Goal: Task Accomplishment & Management: Manage account settings

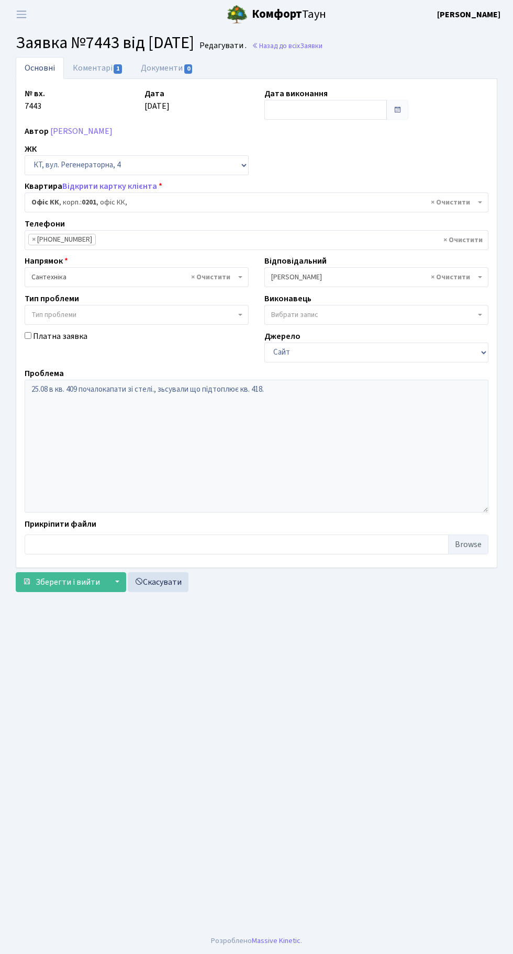
select select "4"
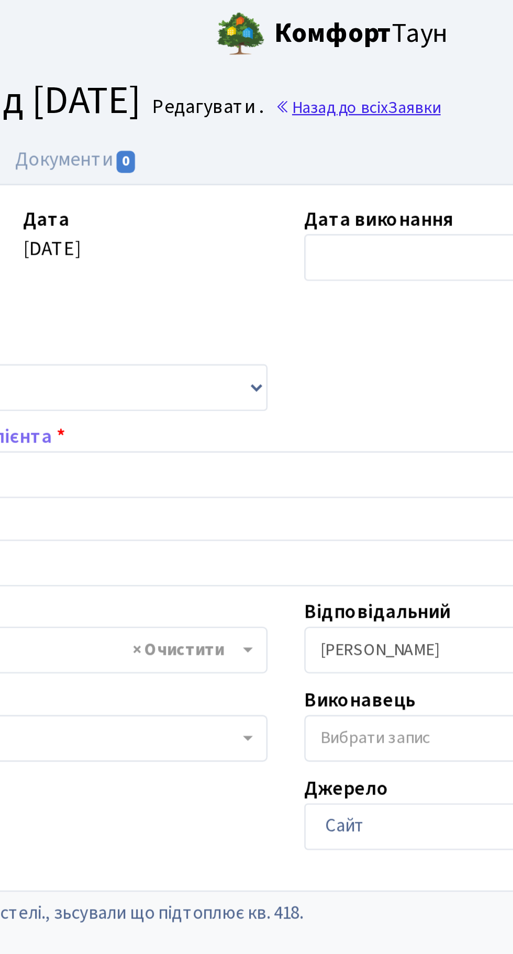
click at [304, 48] on link "Назад до всіх Заявки" at bounding box center [287, 46] width 71 height 10
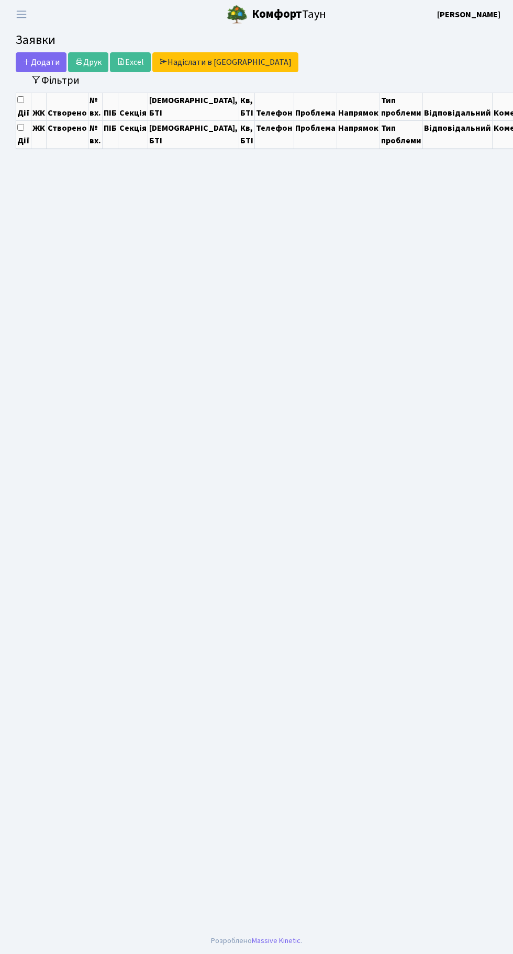
select select "25"
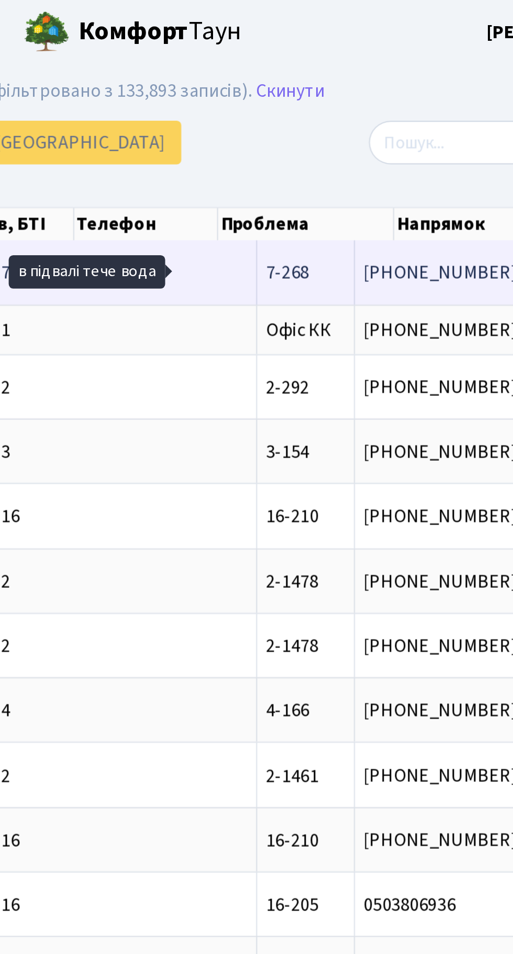
click at [460, 120] on span "в підвалі тече[...]" at bounding box center [491, 124] width 62 height 12
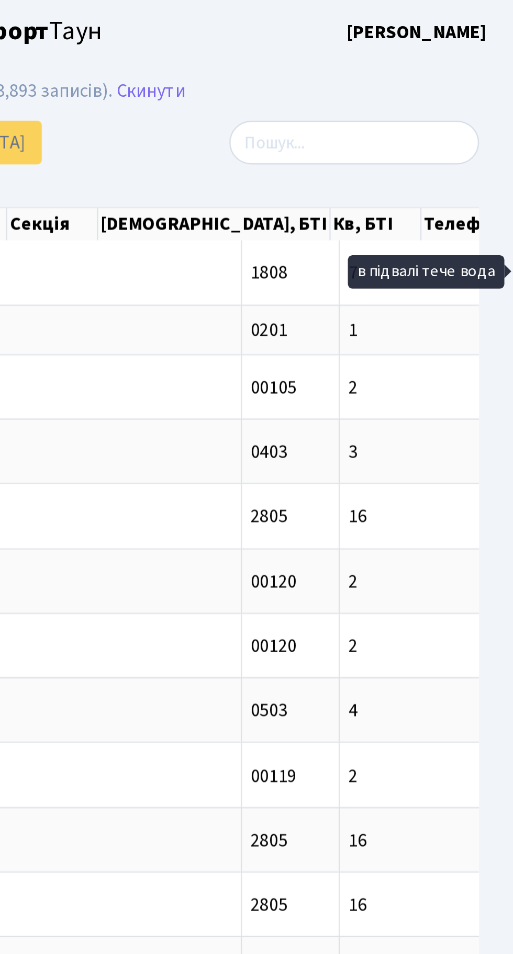
click at [335, 62] on div "Додати Друк Excel Надіслати в [GEOGRAPHIC_DATA]" at bounding box center [173, 65] width 331 height 20
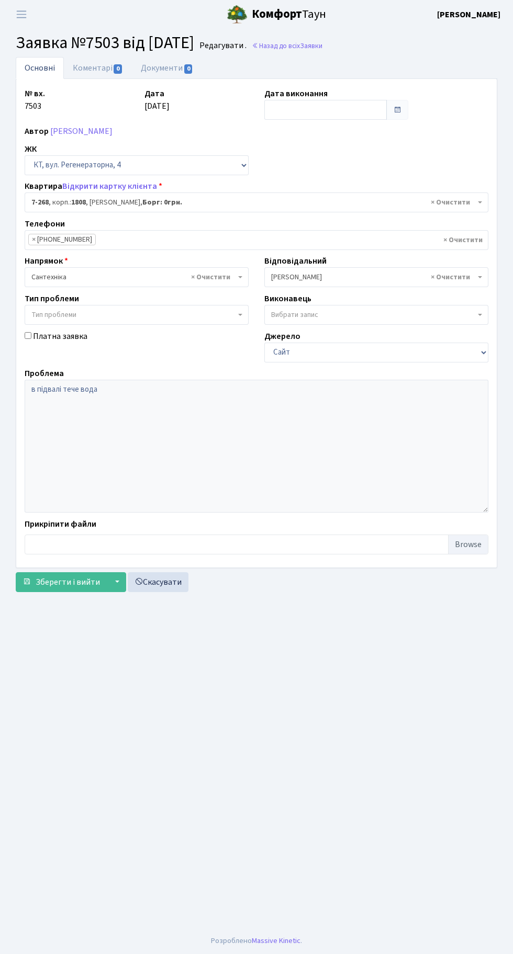
select select "4876"
